Goal: Learn about a topic

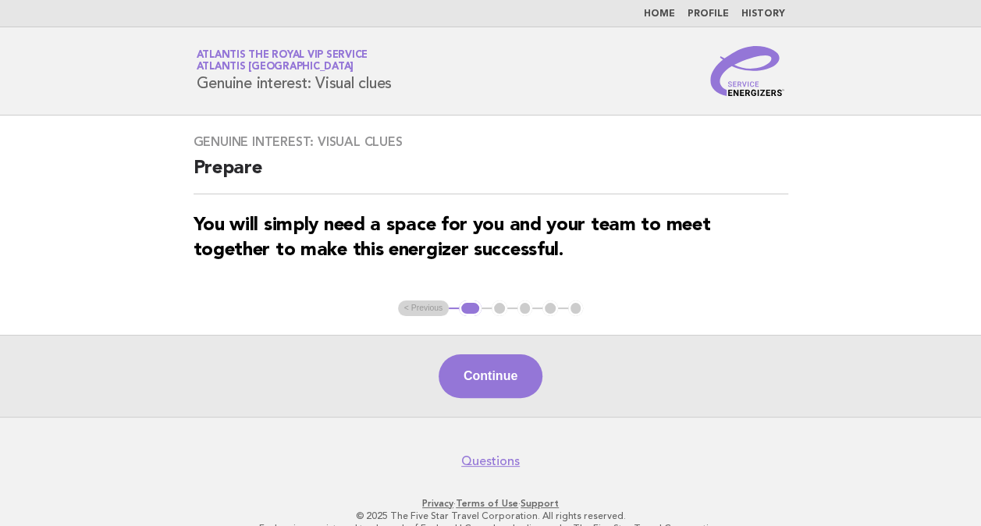
click at [239, 62] on span "Atlantis [GEOGRAPHIC_DATA]" at bounding box center [276, 67] width 158 height 10
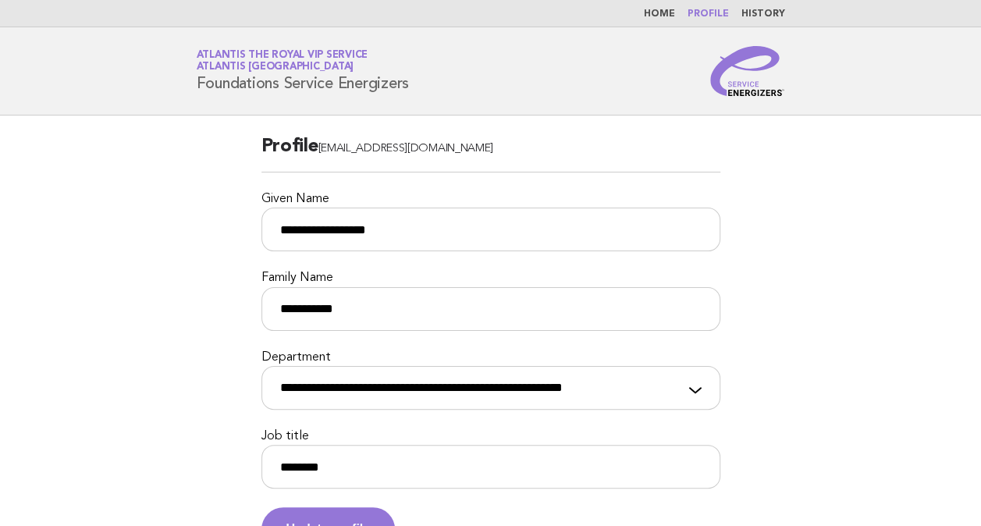
click at [762, 86] on img at bounding box center [748, 71] width 75 height 50
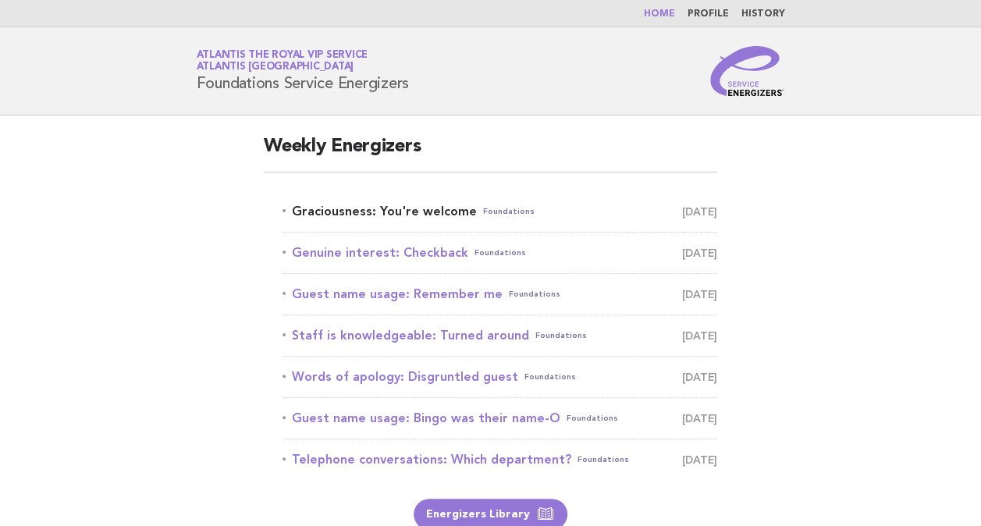
click at [382, 209] on link "Graciousness: You're welcome Foundations [DATE]" at bounding box center [500, 212] width 435 height 22
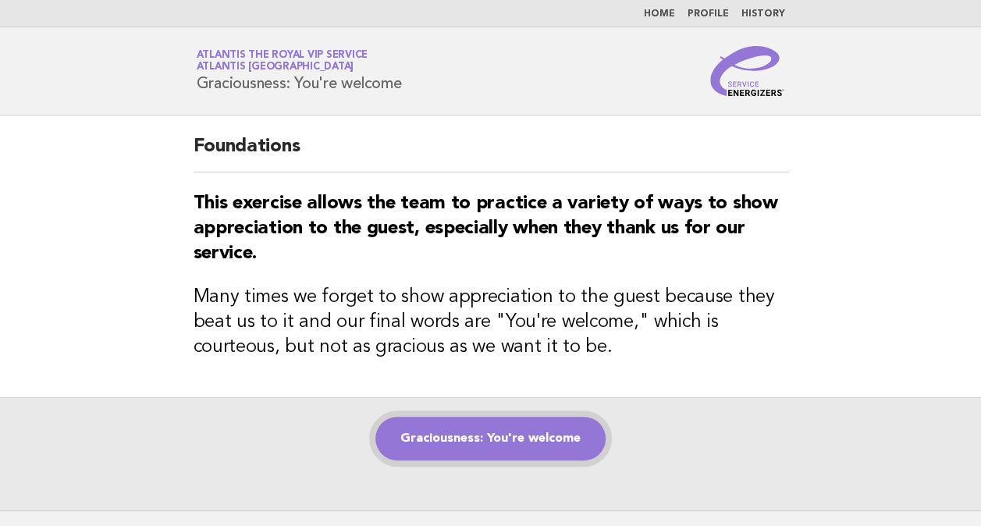
click at [472, 438] on link "Graciousness: You're welcome" at bounding box center [491, 439] width 230 height 44
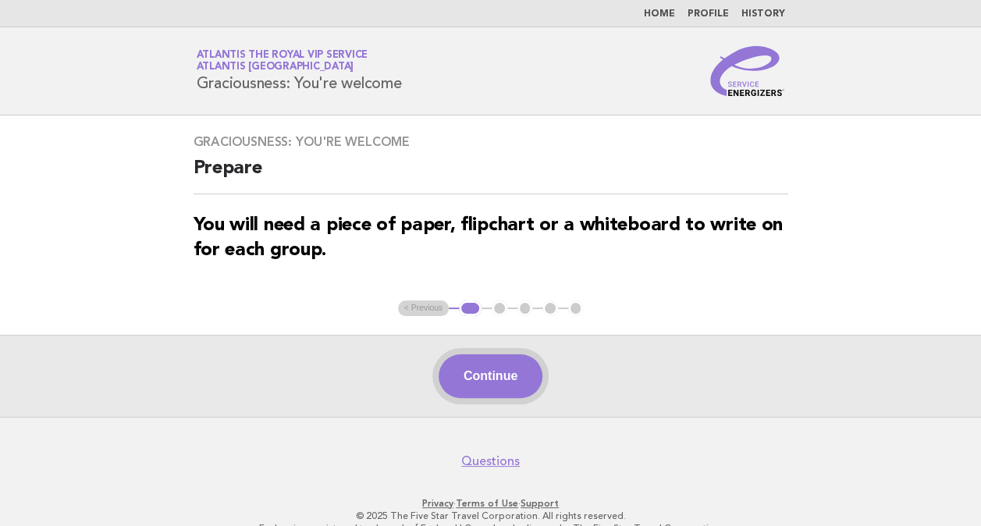
click at [475, 372] on button "Continue" at bounding box center [491, 376] width 104 height 44
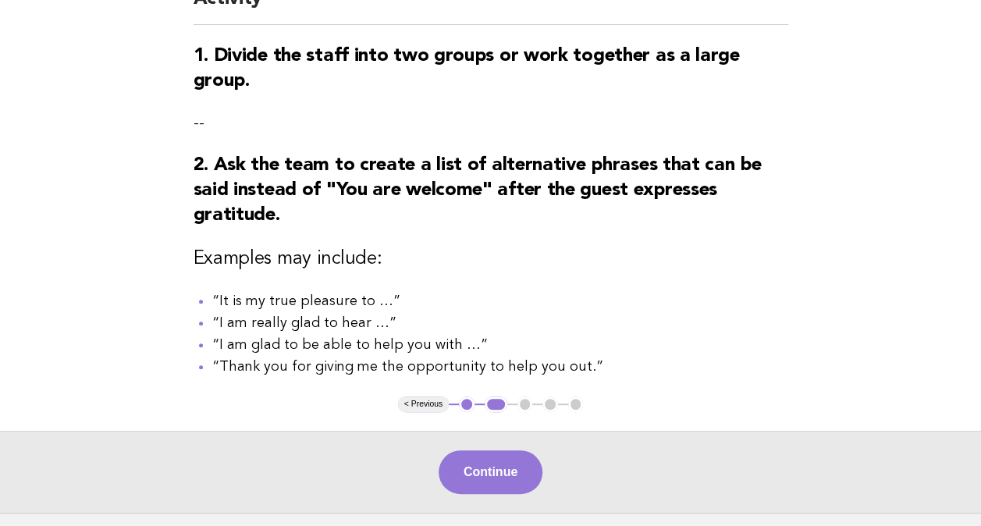
scroll to position [178, 0]
